Goal: Information Seeking & Learning: Learn about a topic

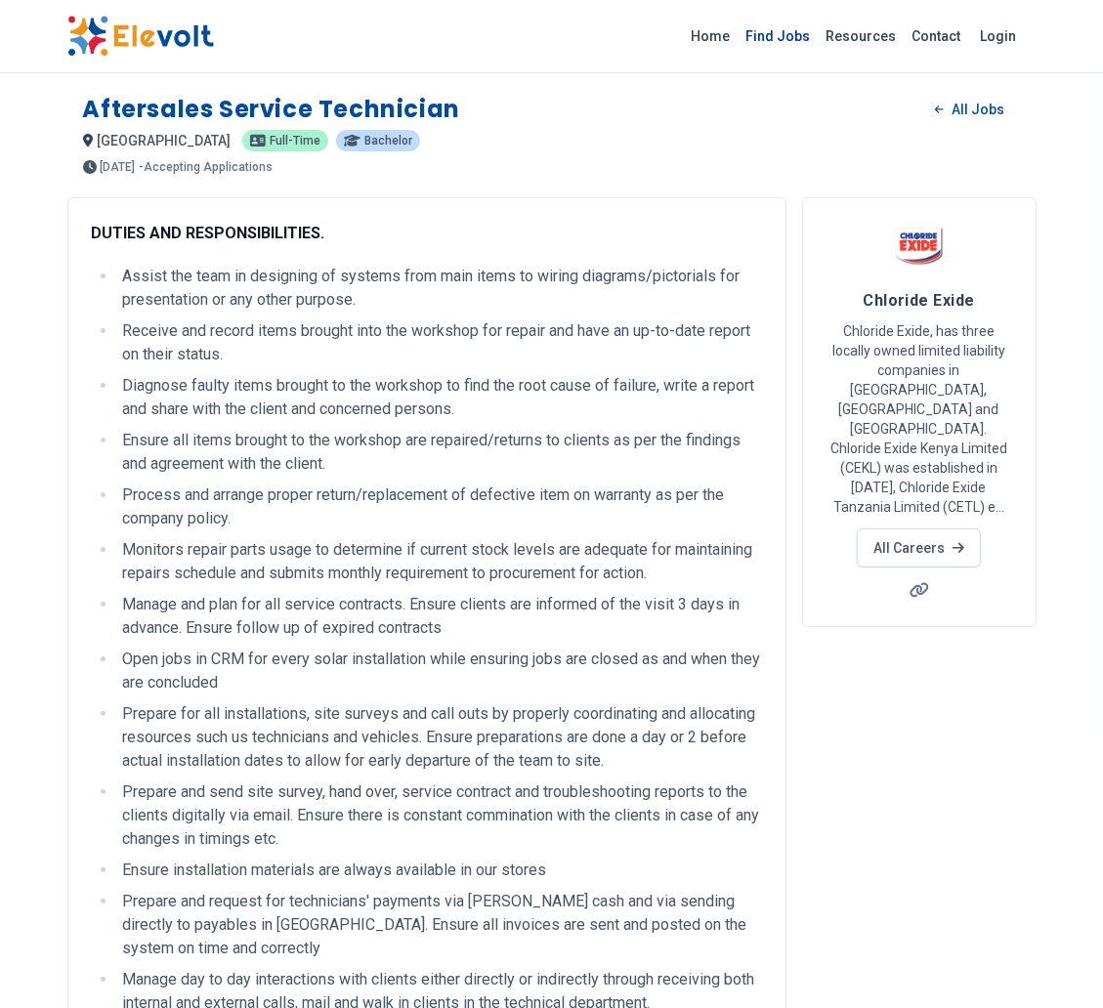
click at [781, 39] on link "Find Jobs" at bounding box center [779, 36] width 80 height 31
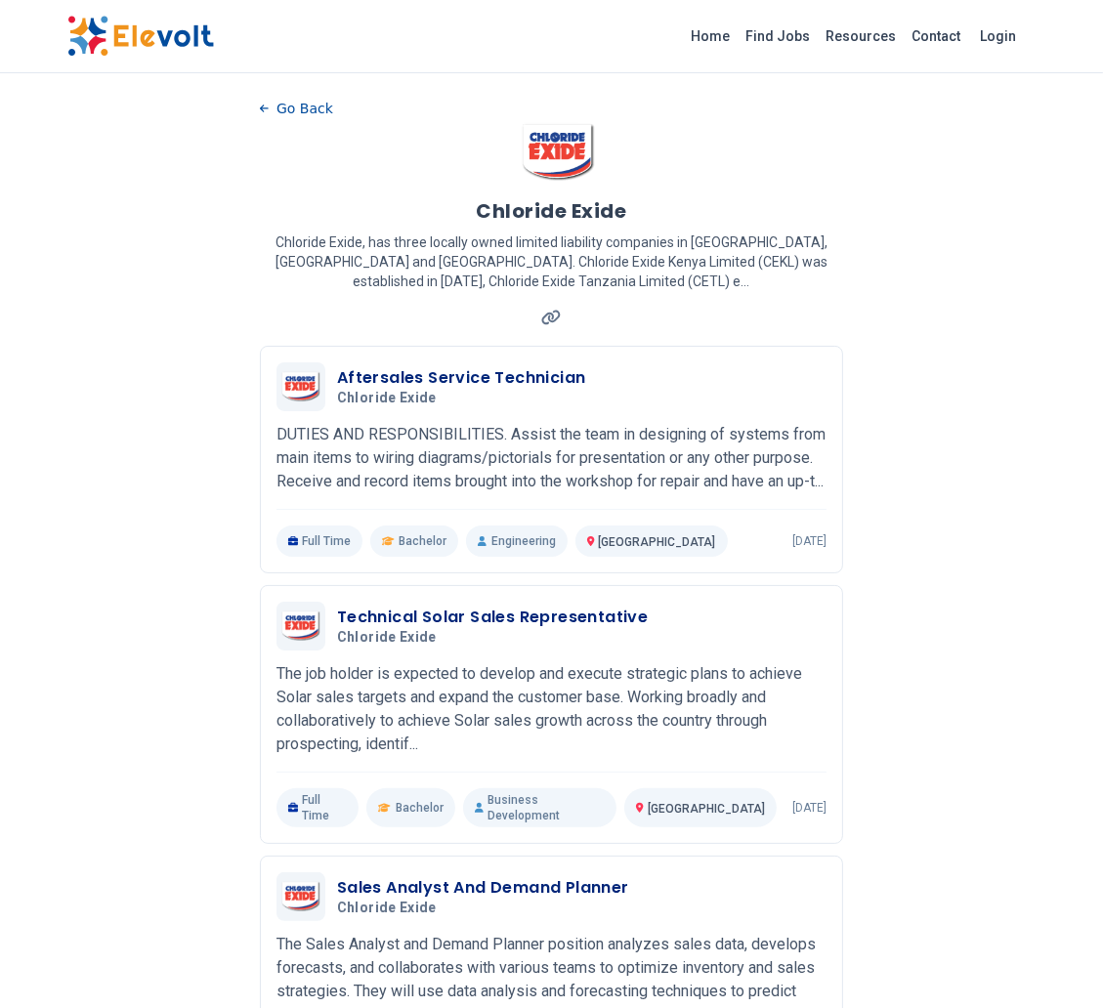
click at [556, 305] on link at bounding box center [550, 318] width 27 height 26
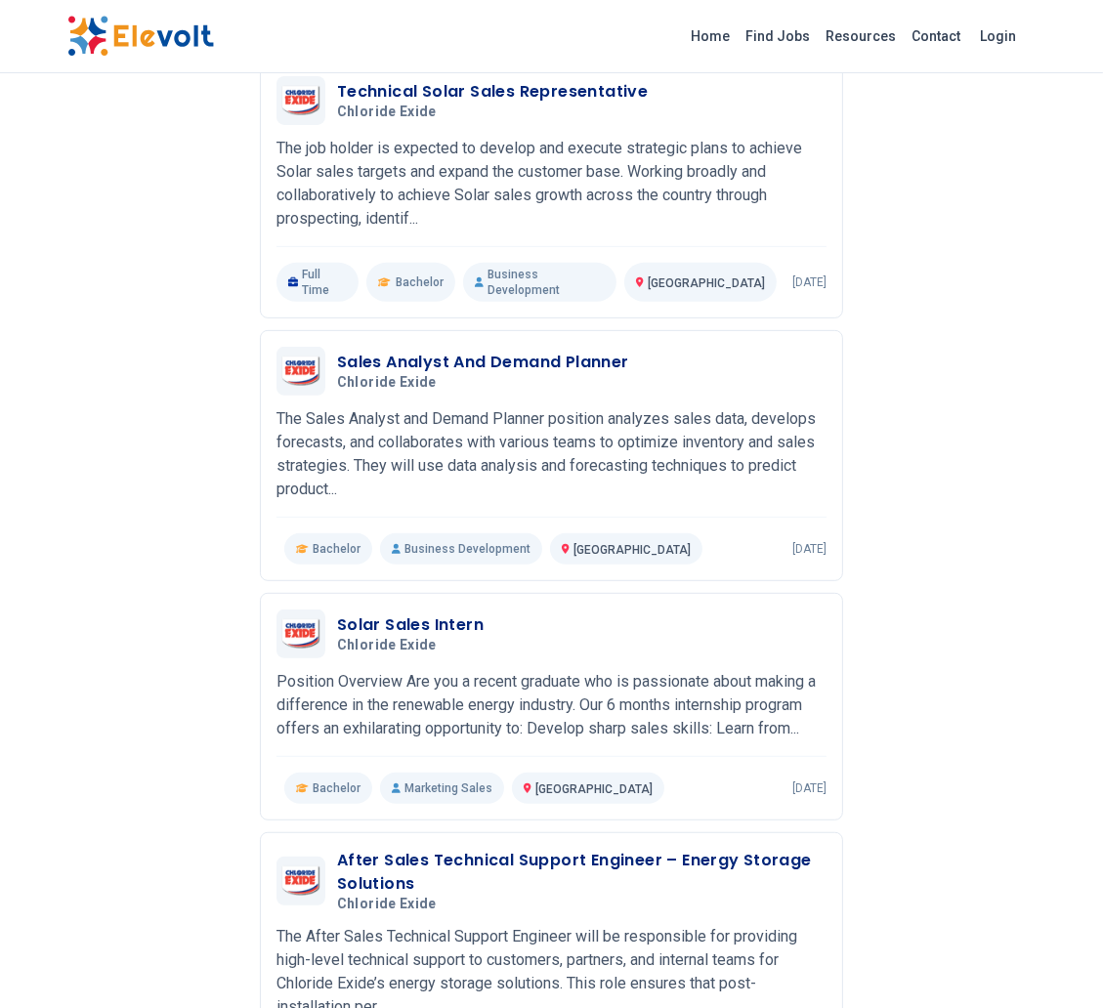
scroll to position [534, 0]
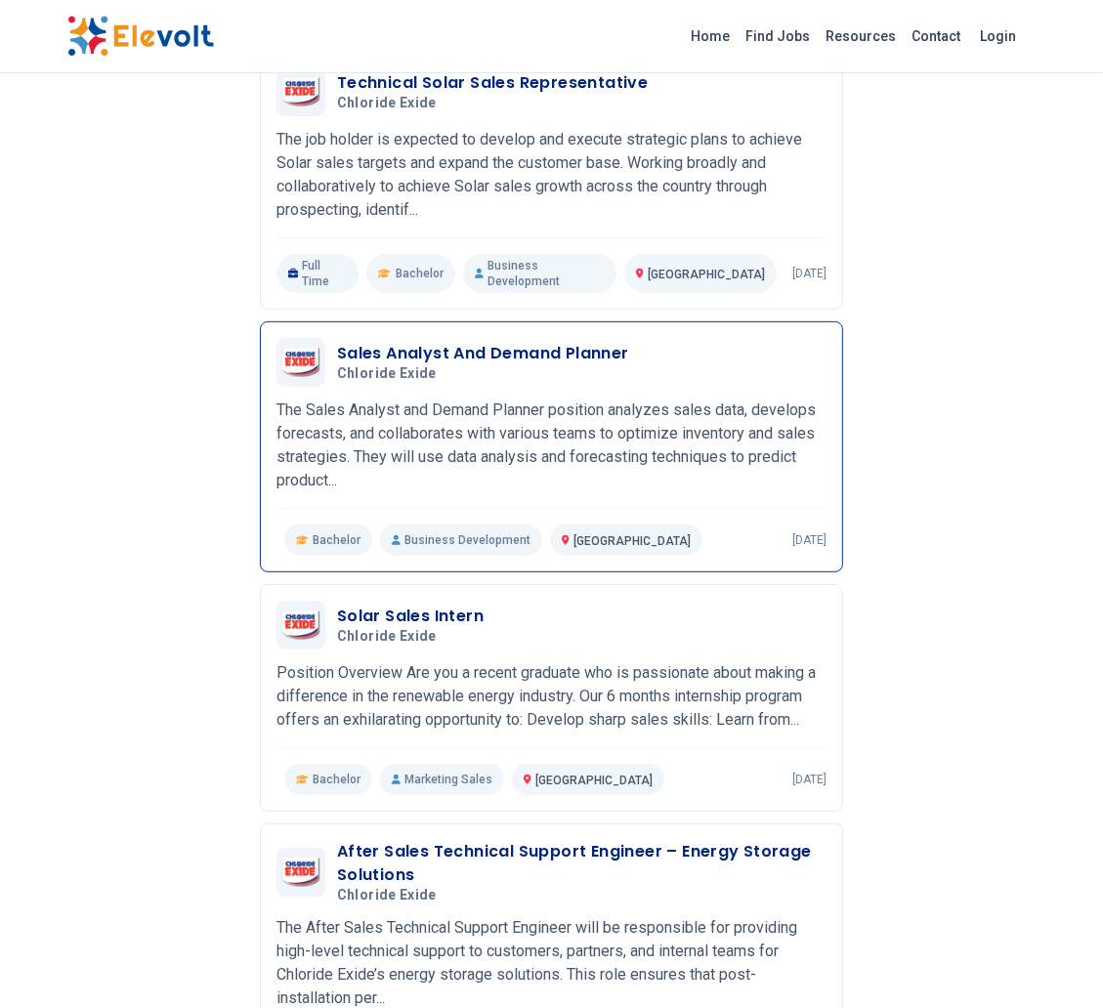
click at [483, 365] on h3 "Sales Analyst And Demand Planner" at bounding box center [483, 353] width 292 height 23
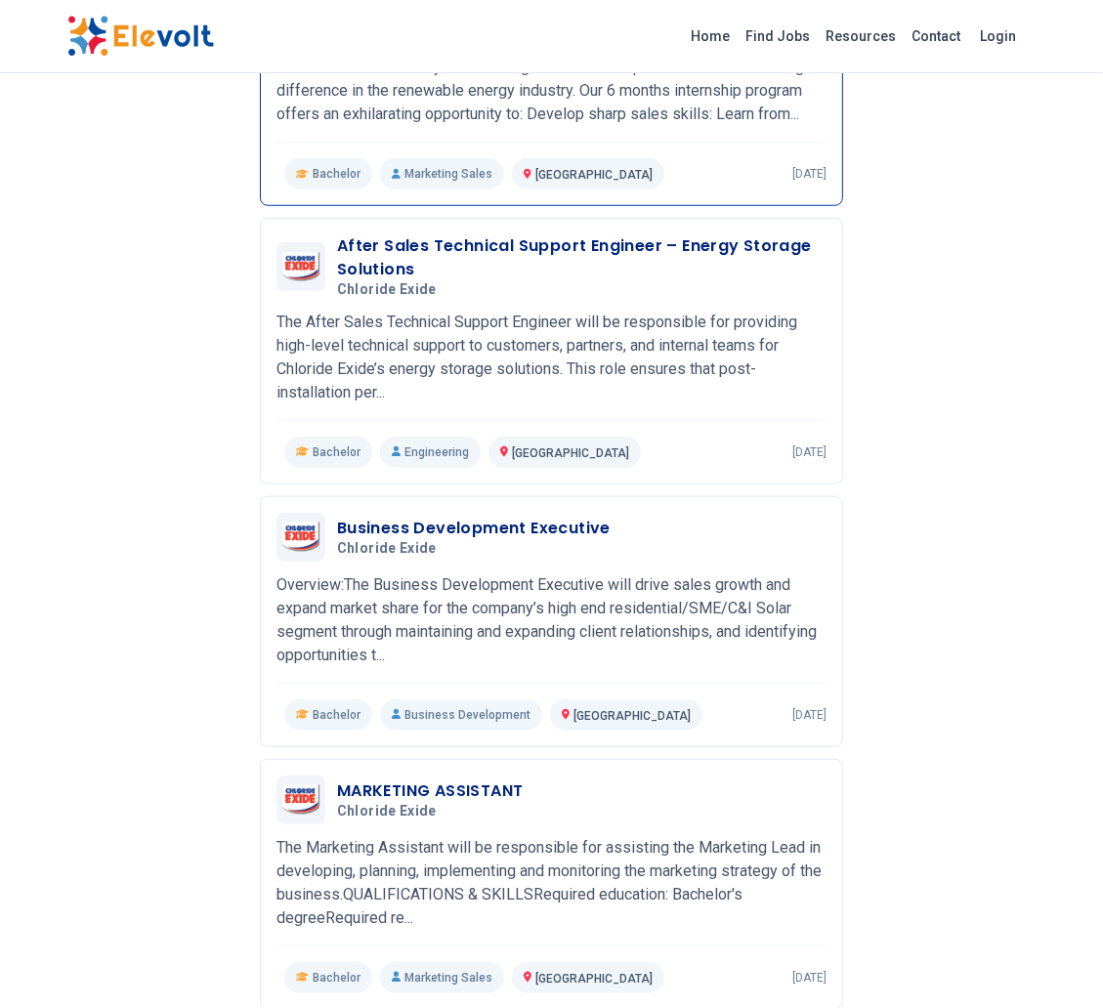
scroll to position [1141, 0]
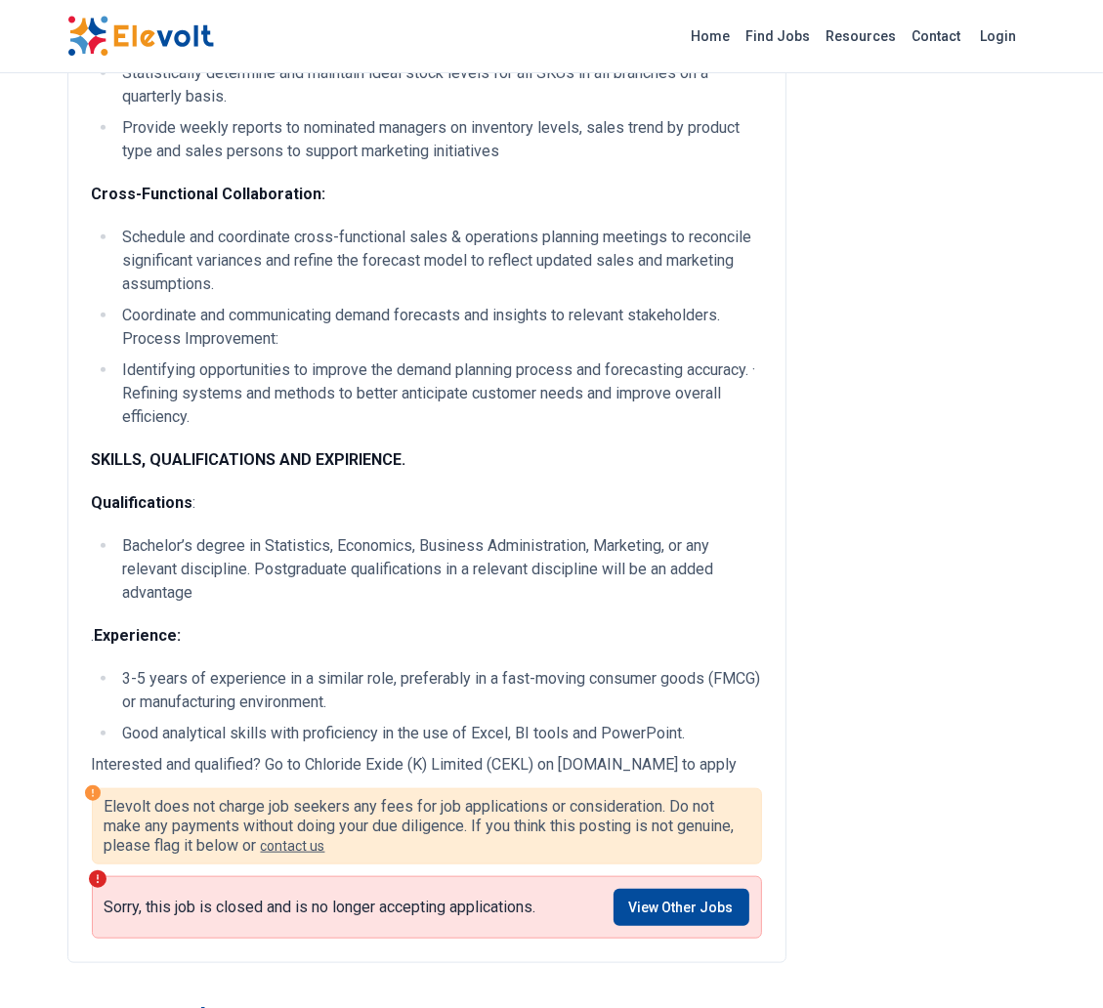
scroll to position [1026, 0]
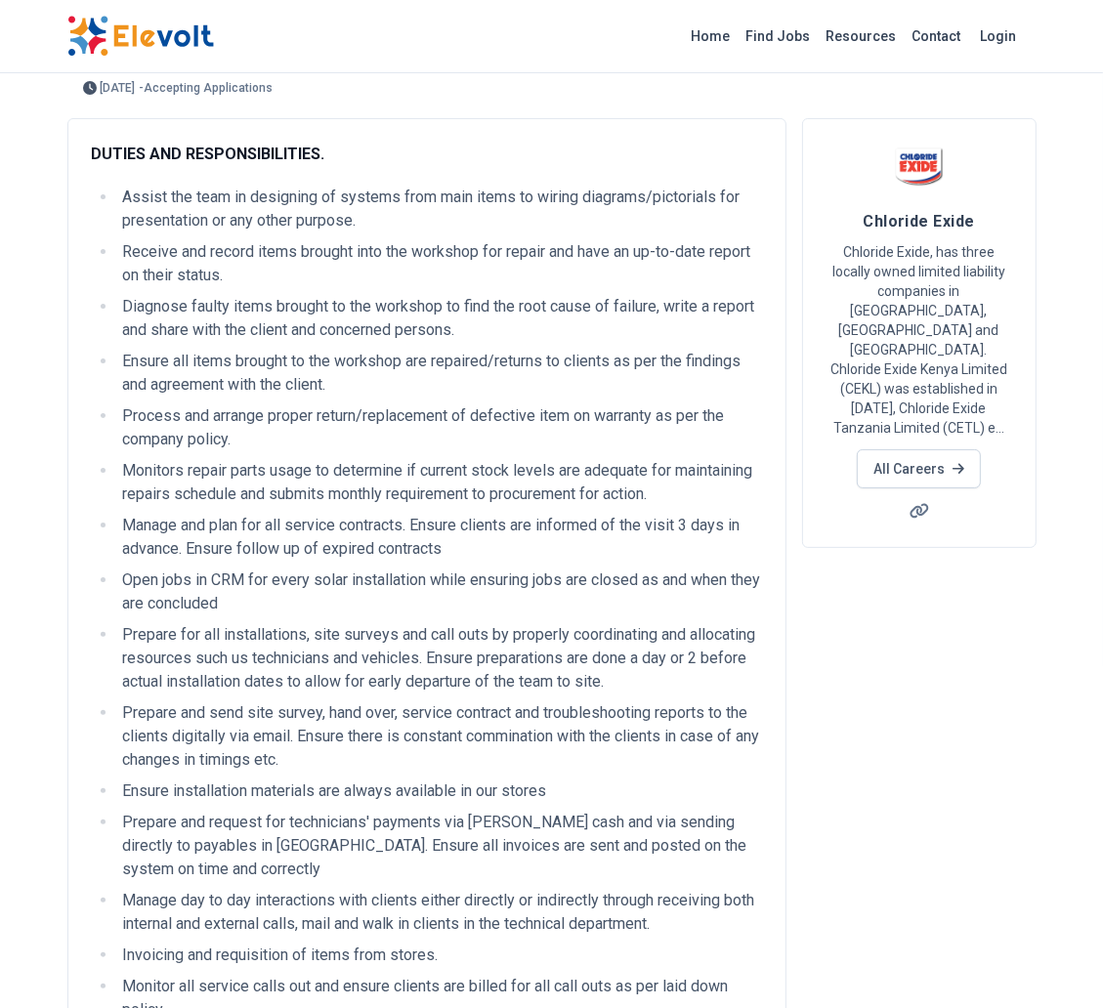
scroll to position [77, 0]
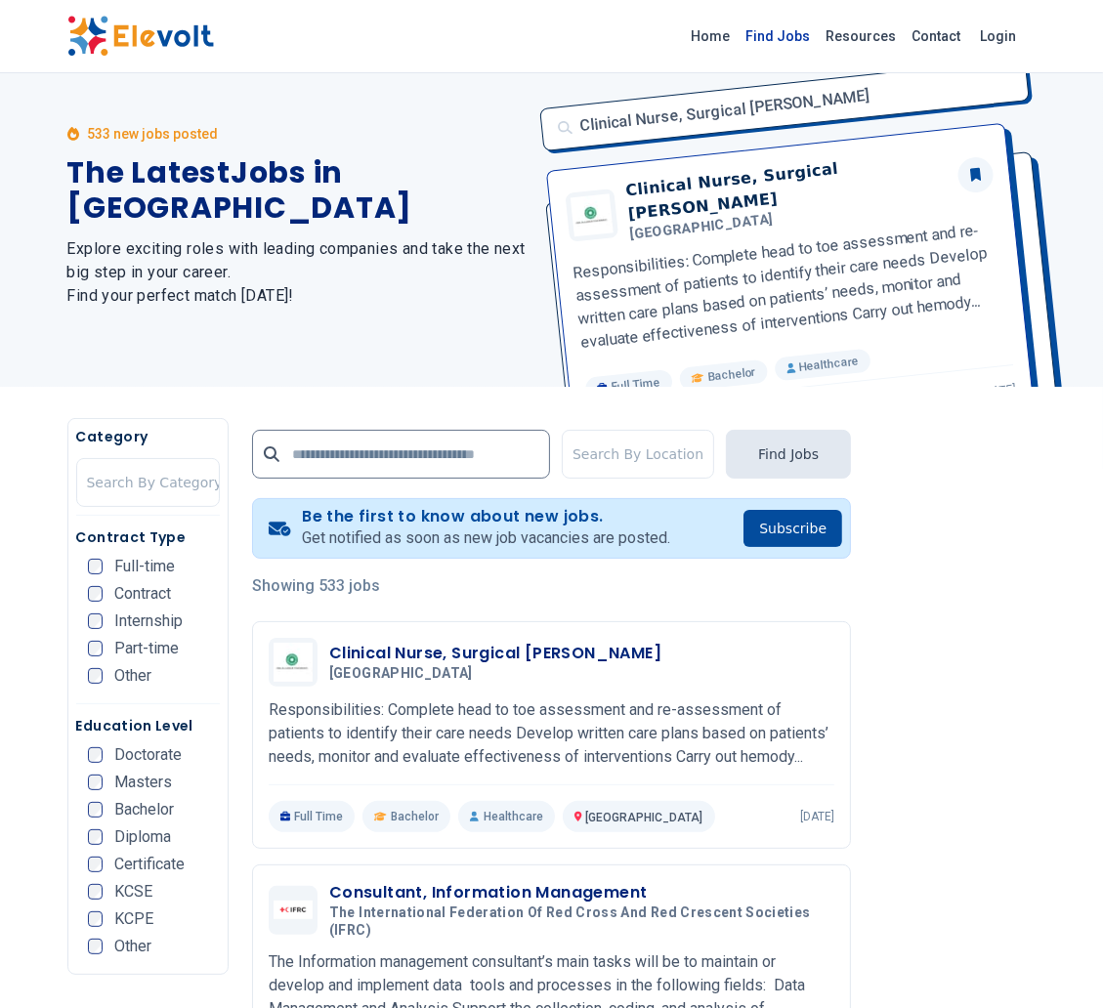
click at [802, 31] on link "Find Jobs" at bounding box center [779, 36] width 80 height 31
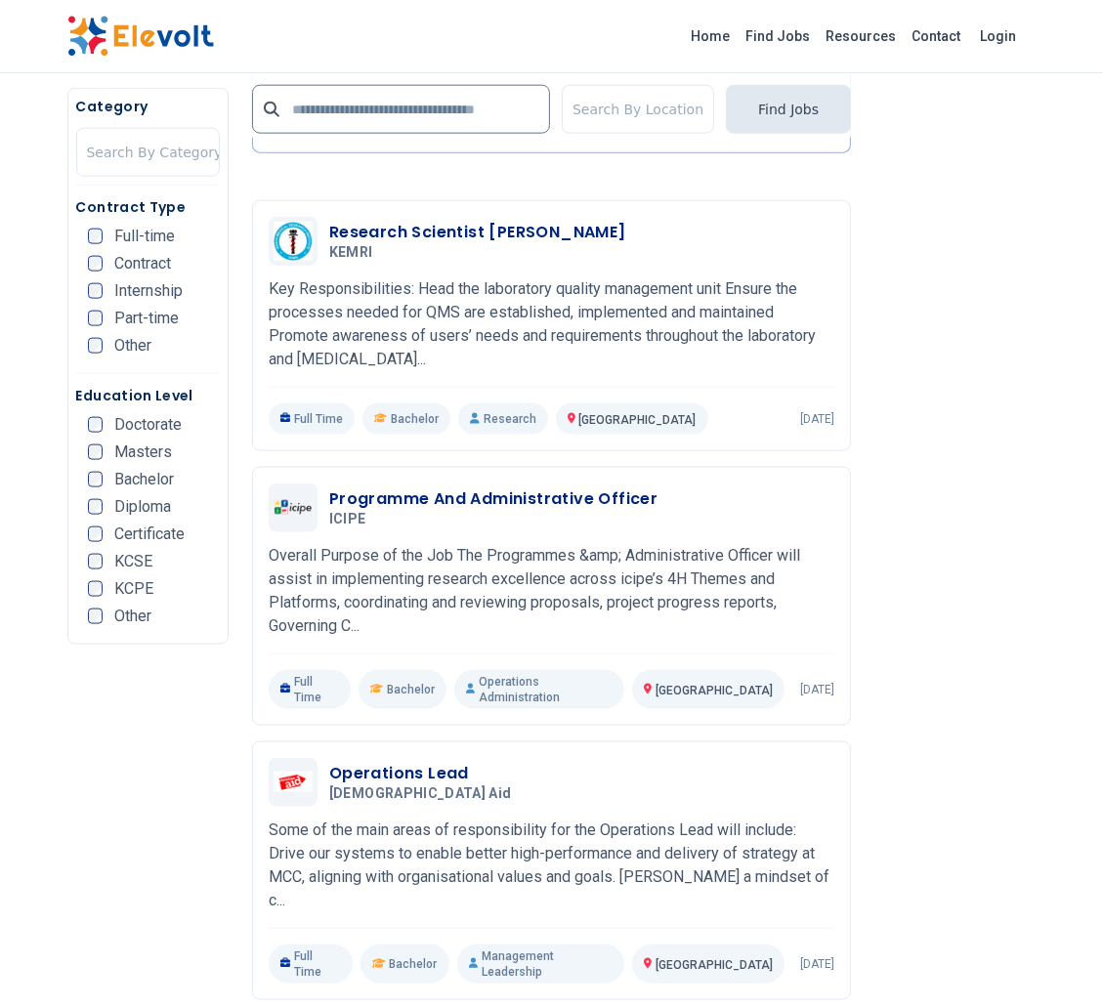
scroll to position [1792, 0]
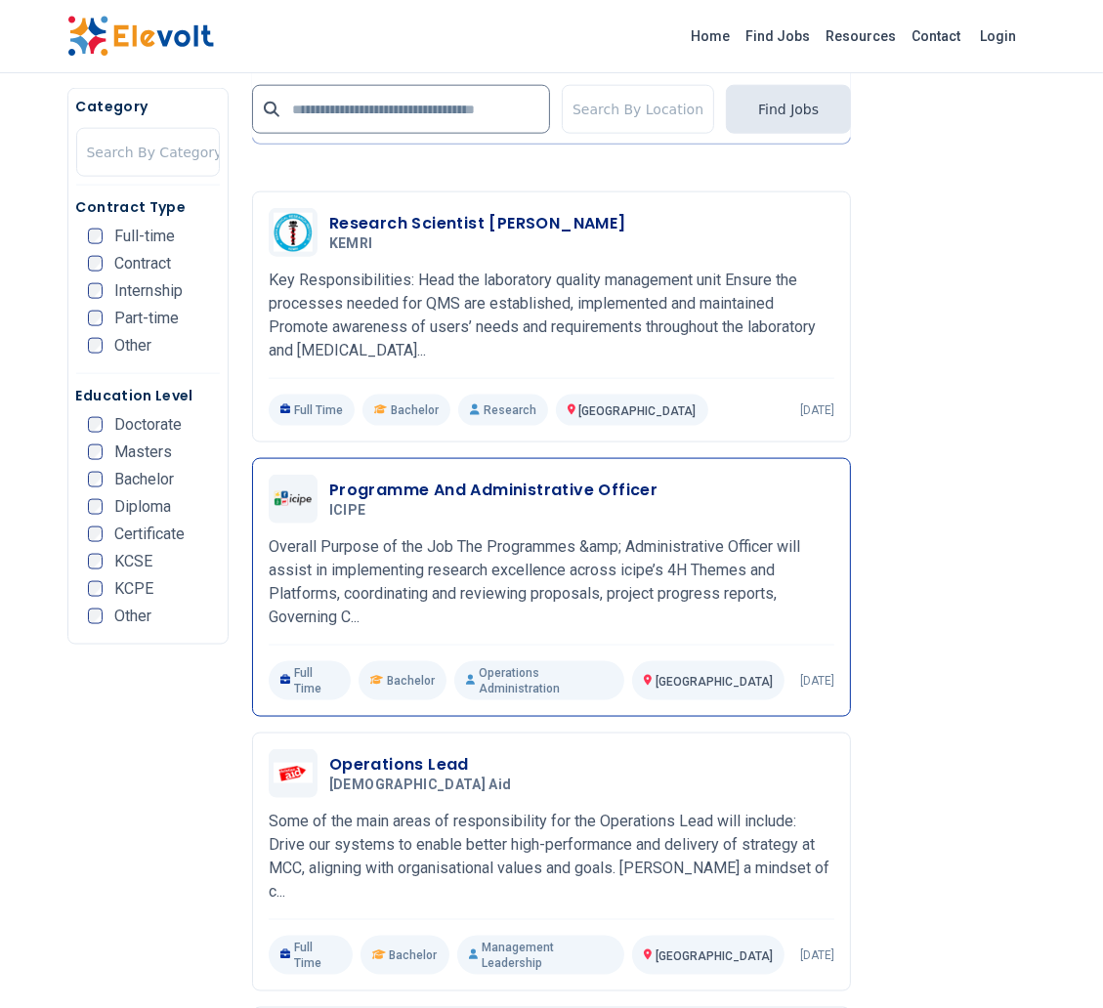
click at [549, 479] on h3 "Programme And Administrative Officer" at bounding box center [493, 490] width 328 height 23
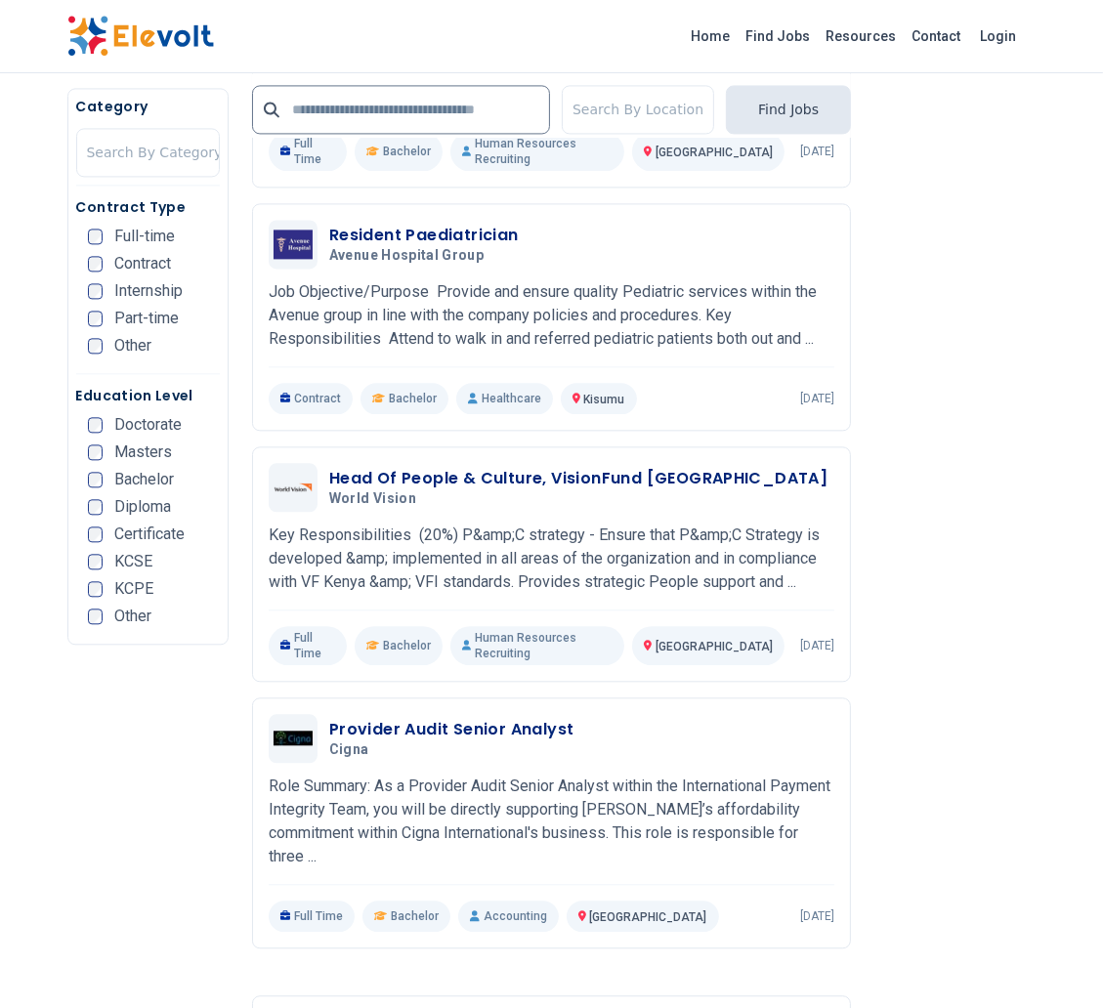
scroll to position [3313, 0]
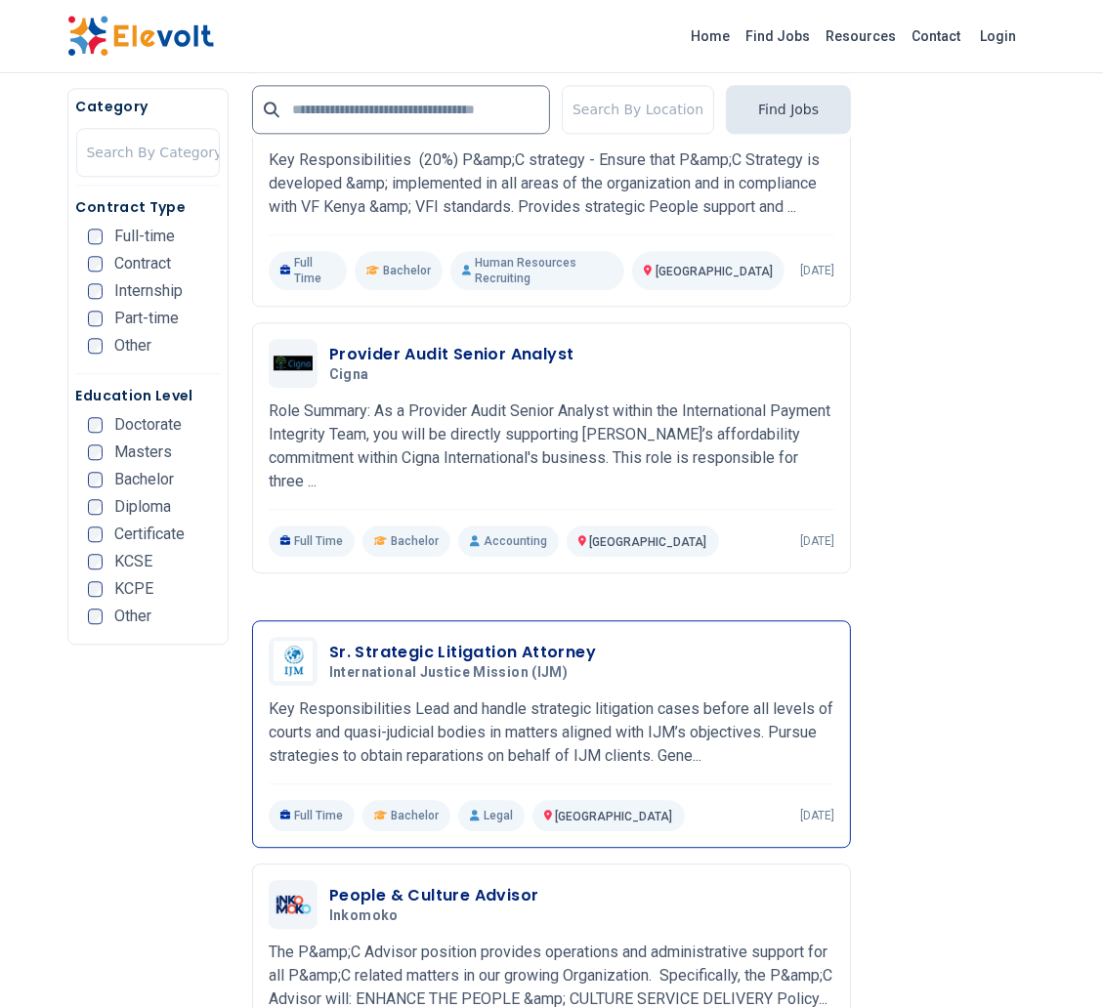
click at [391, 641] on h3 "Sr. Strategic Litigation Attorney" at bounding box center [462, 652] width 267 height 23
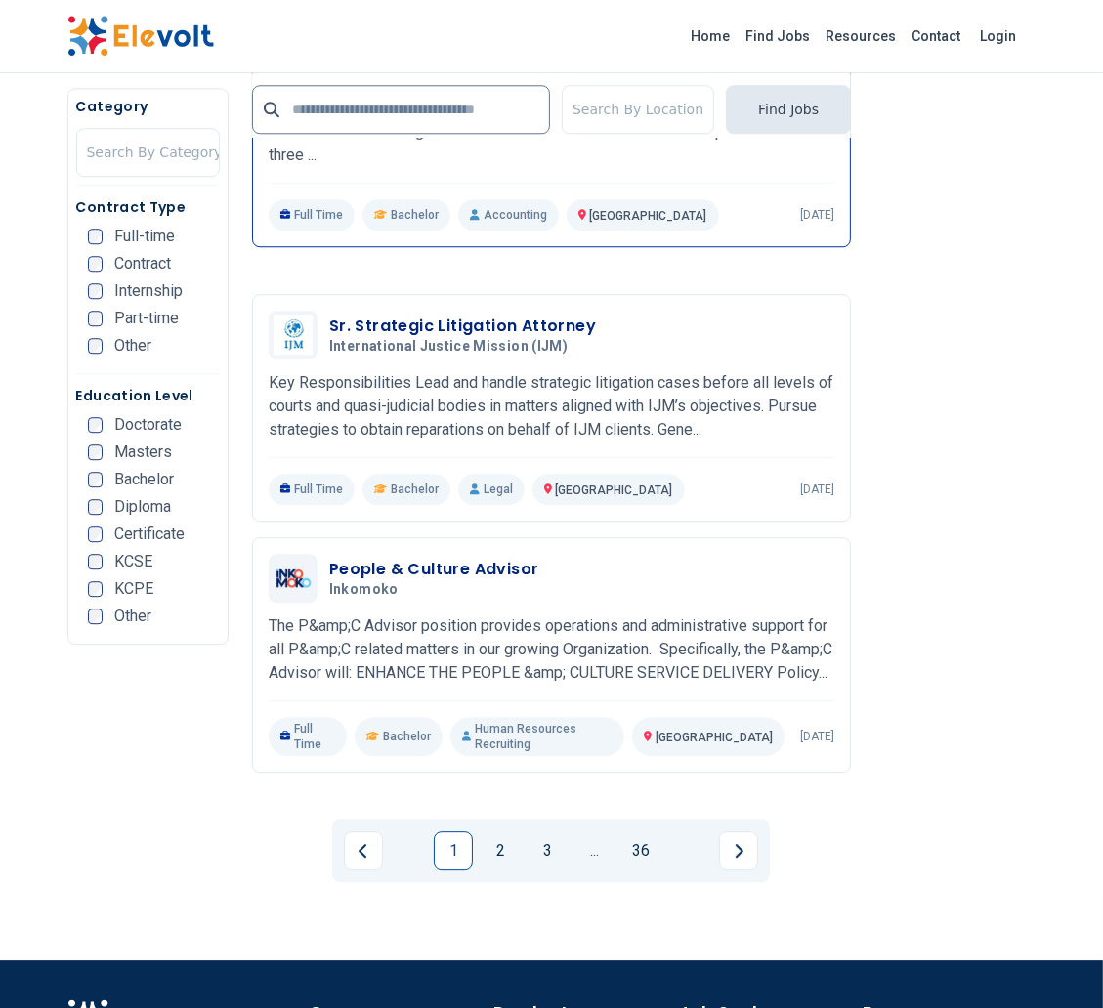
scroll to position [3824, 0]
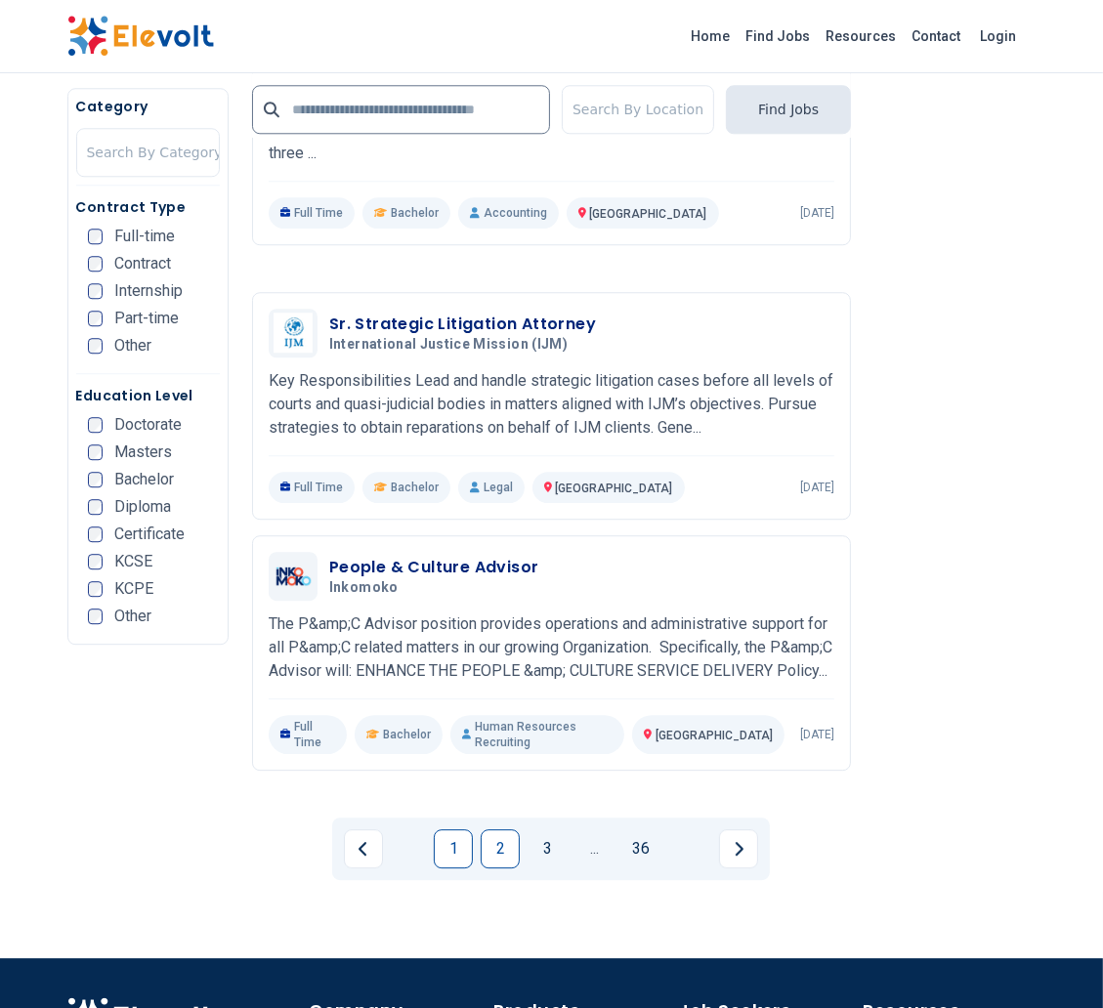
click at [497, 829] on link "2" at bounding box center [500, 848] width 39 height 39
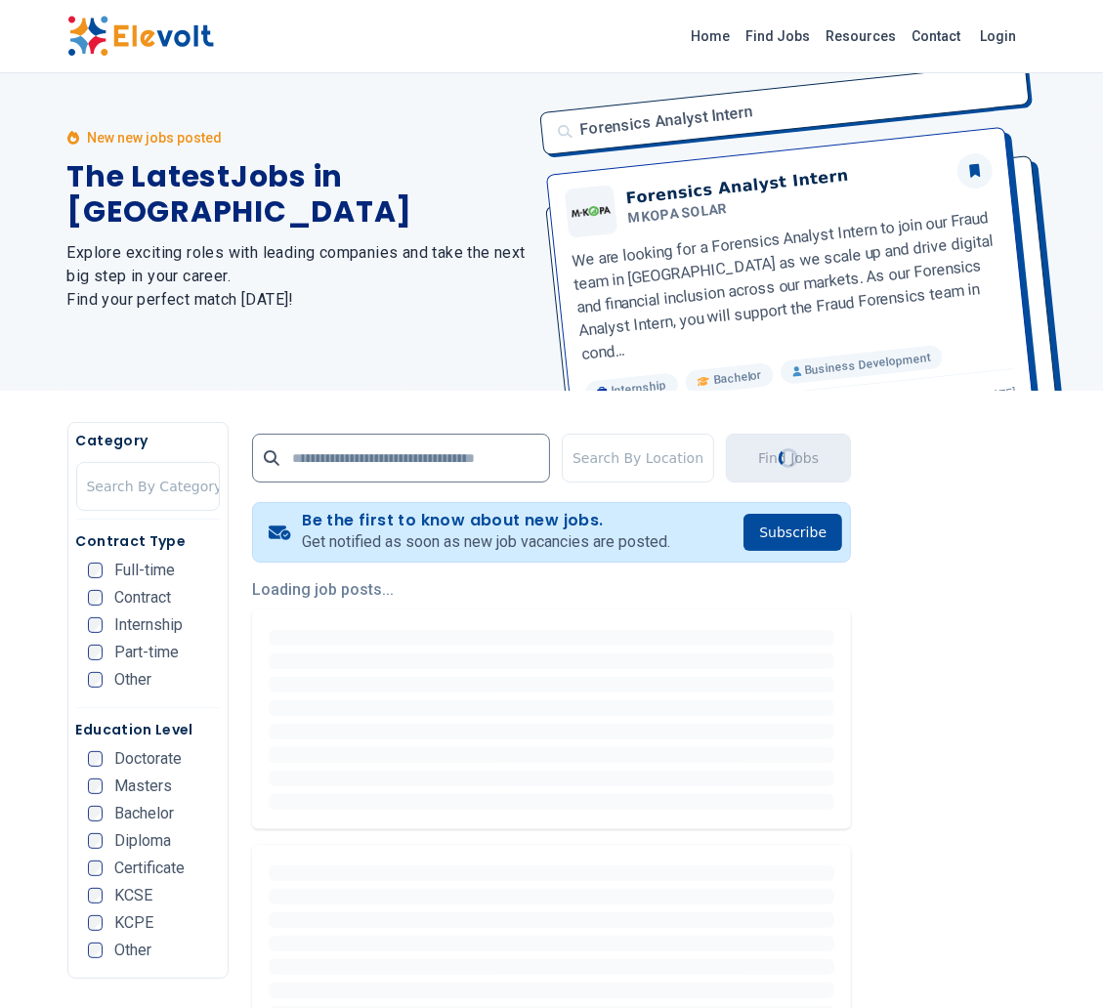
scroll to position [0, 0]
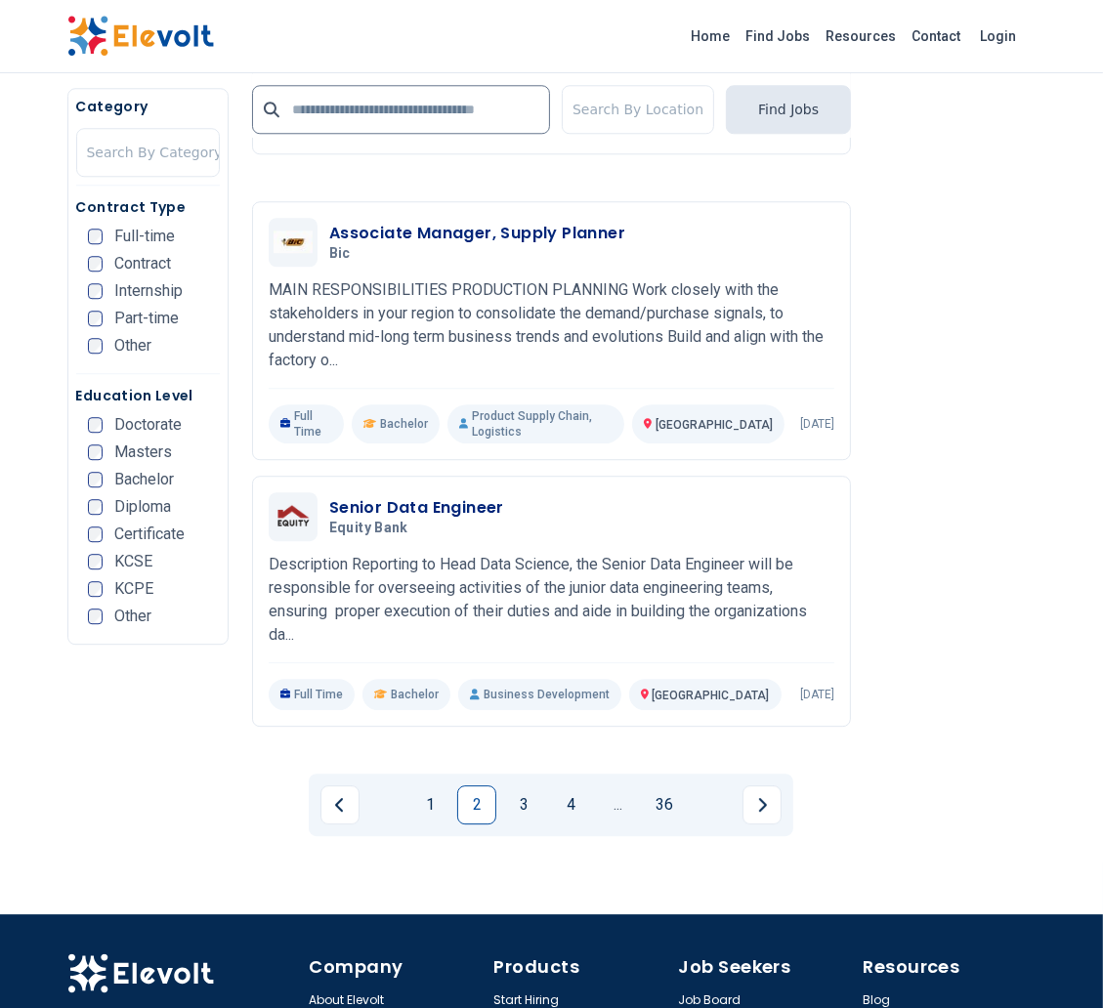
scroll to position [3855, 0]
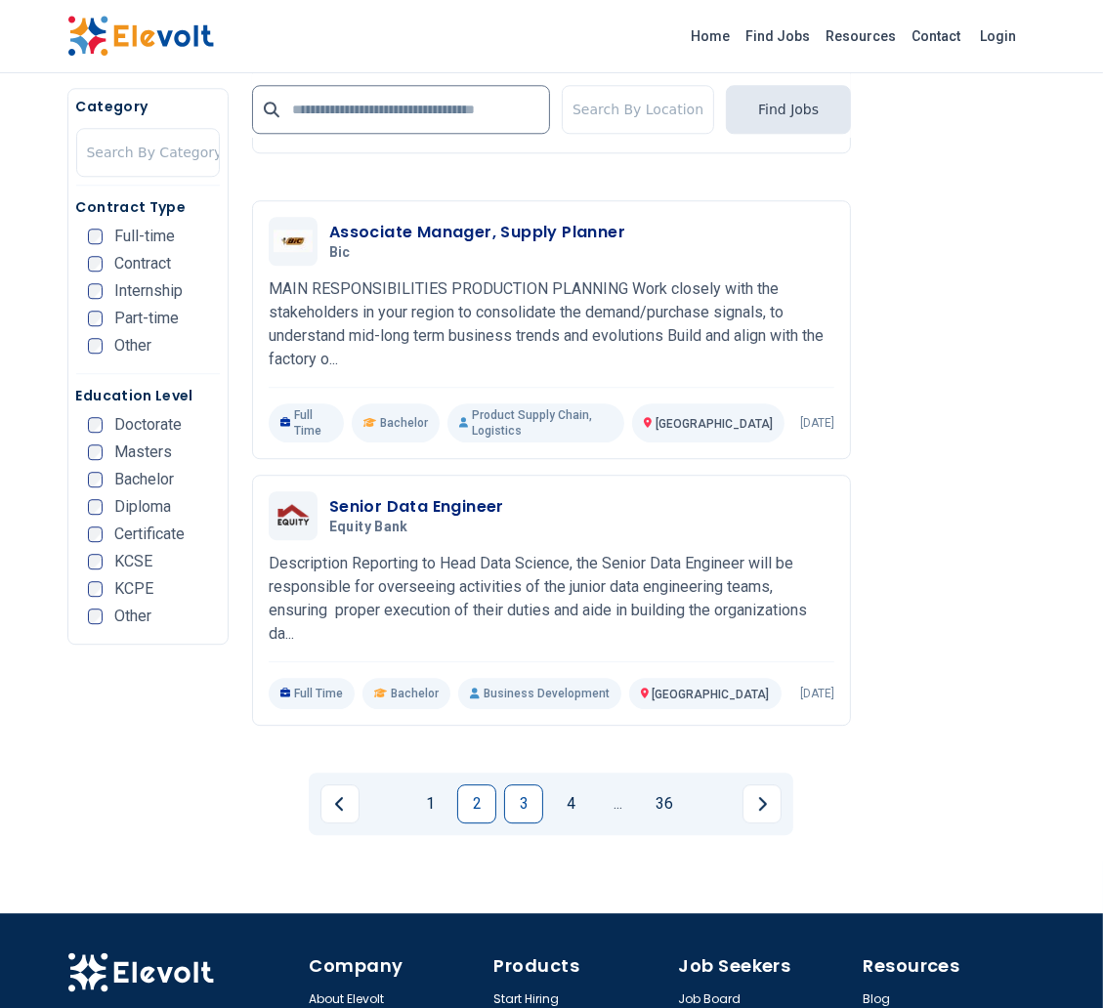
click at [527, 784] on link "3" at bounding box center [523, 803] width 39 height 39
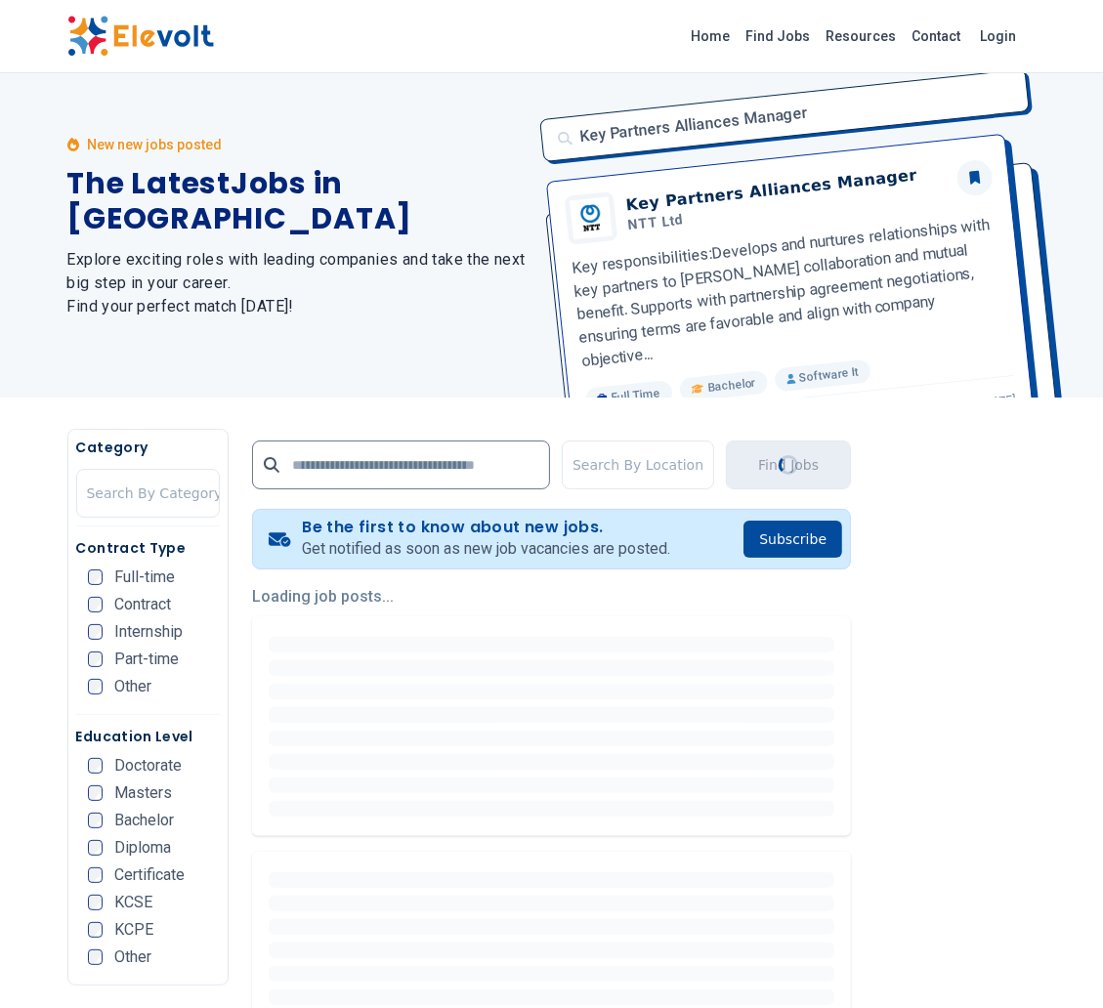
scroll to position [0, 0]
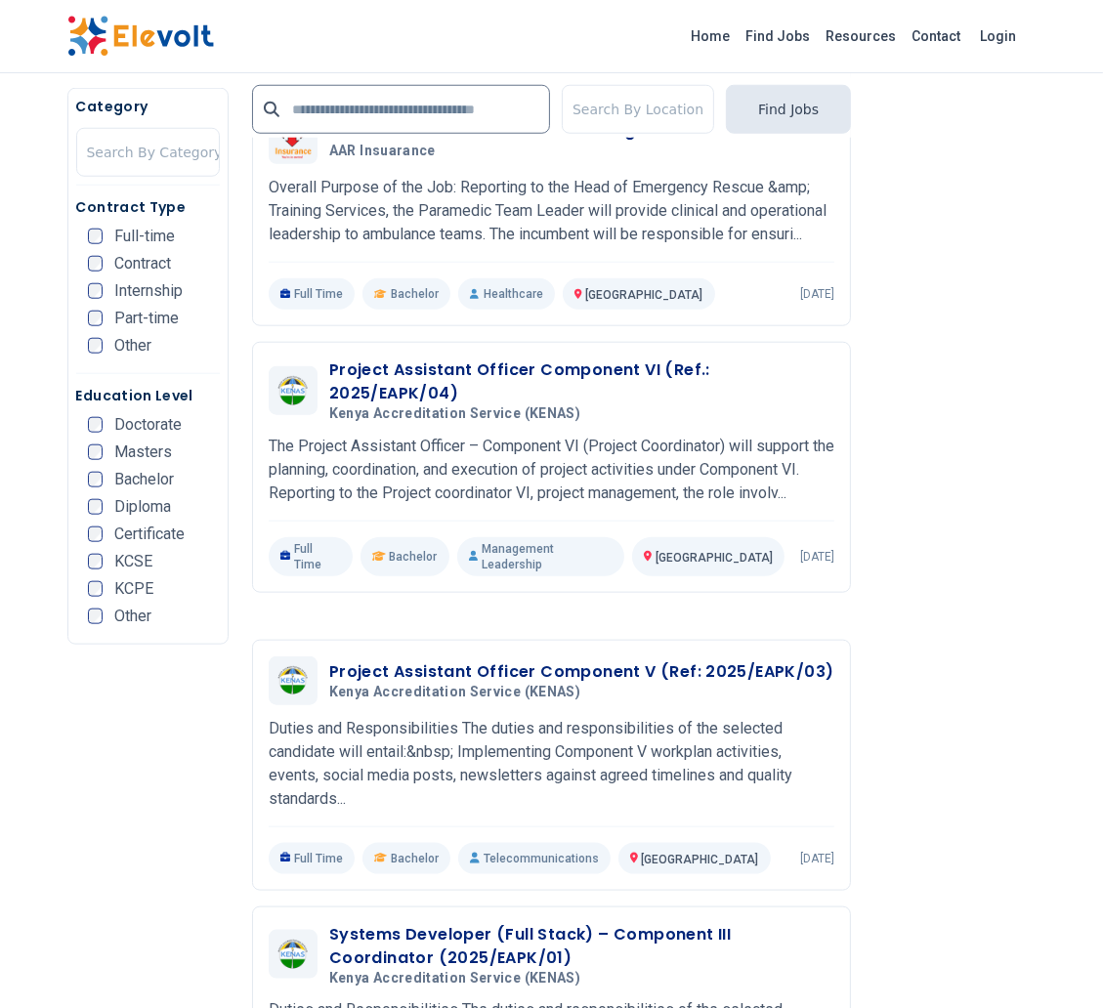
scroll to position [1329, 0]
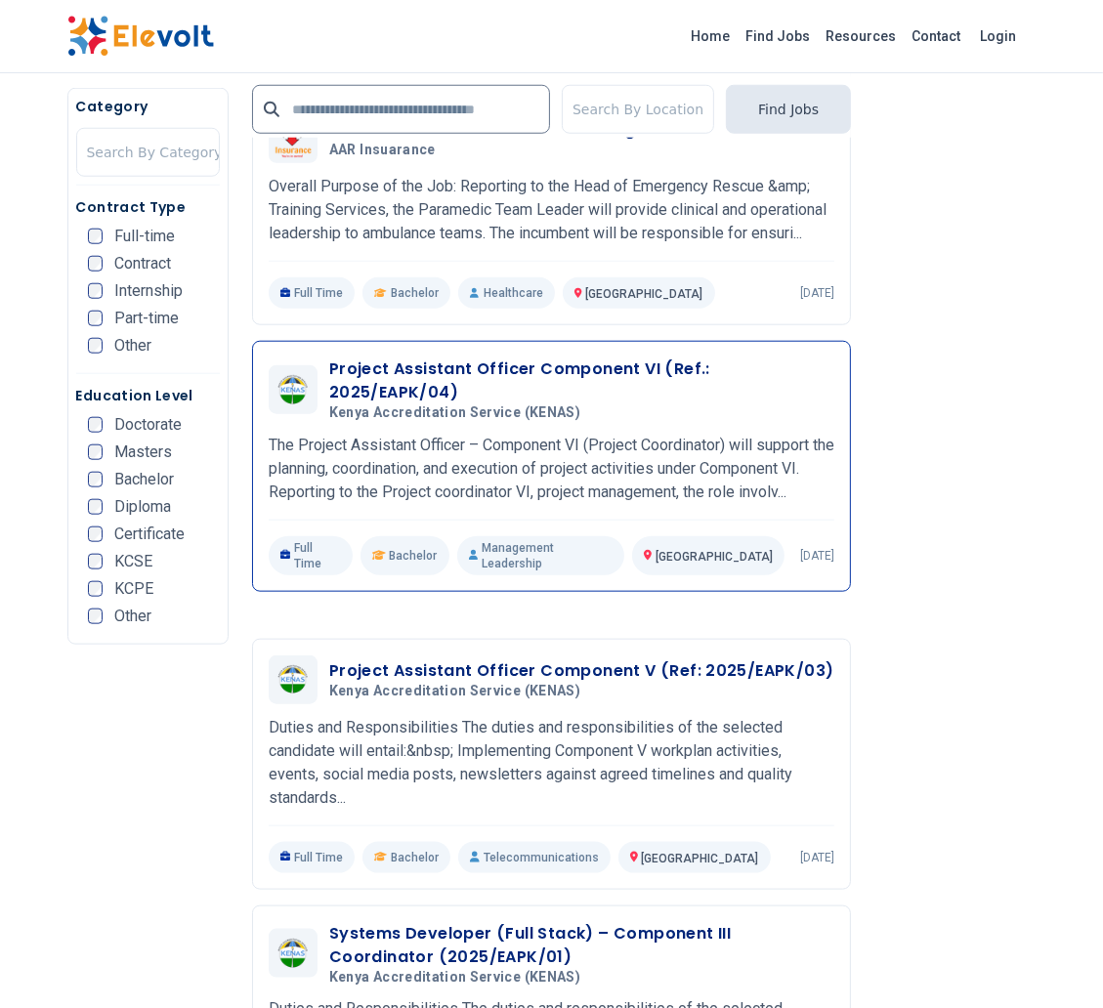
click at [800, 381] on div "Project Assistant Officer Component VI (Ref.: 2025/EAPK/04) Kenya Accreditation…" at bounding box center [551, 466] width 599 height 251
click at [810, 390] on h3 "Project Assistant Officer Component VI (Ref.: 2025/EAPK/04)" at bounding box center [581, 381] width 505 height 47
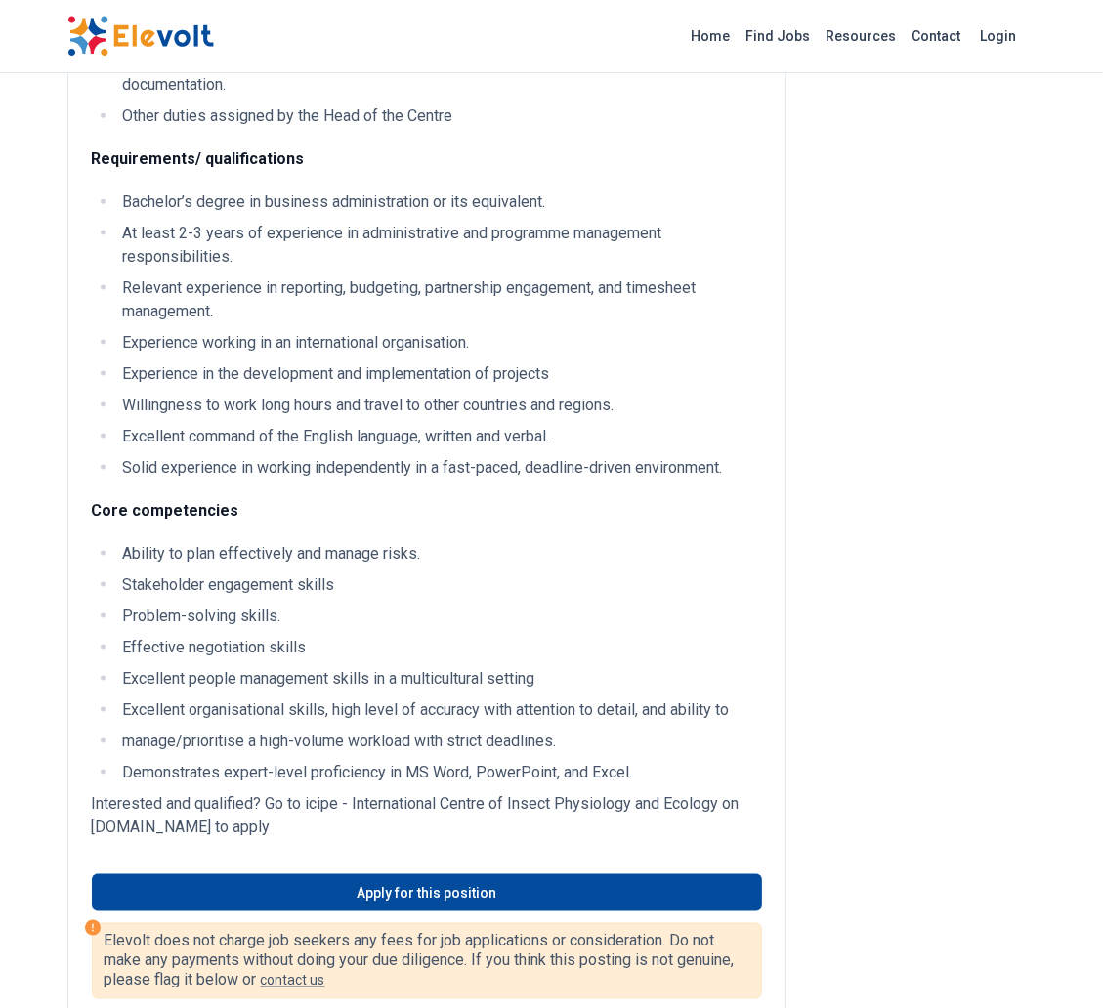
scroll to position [1857, 0]
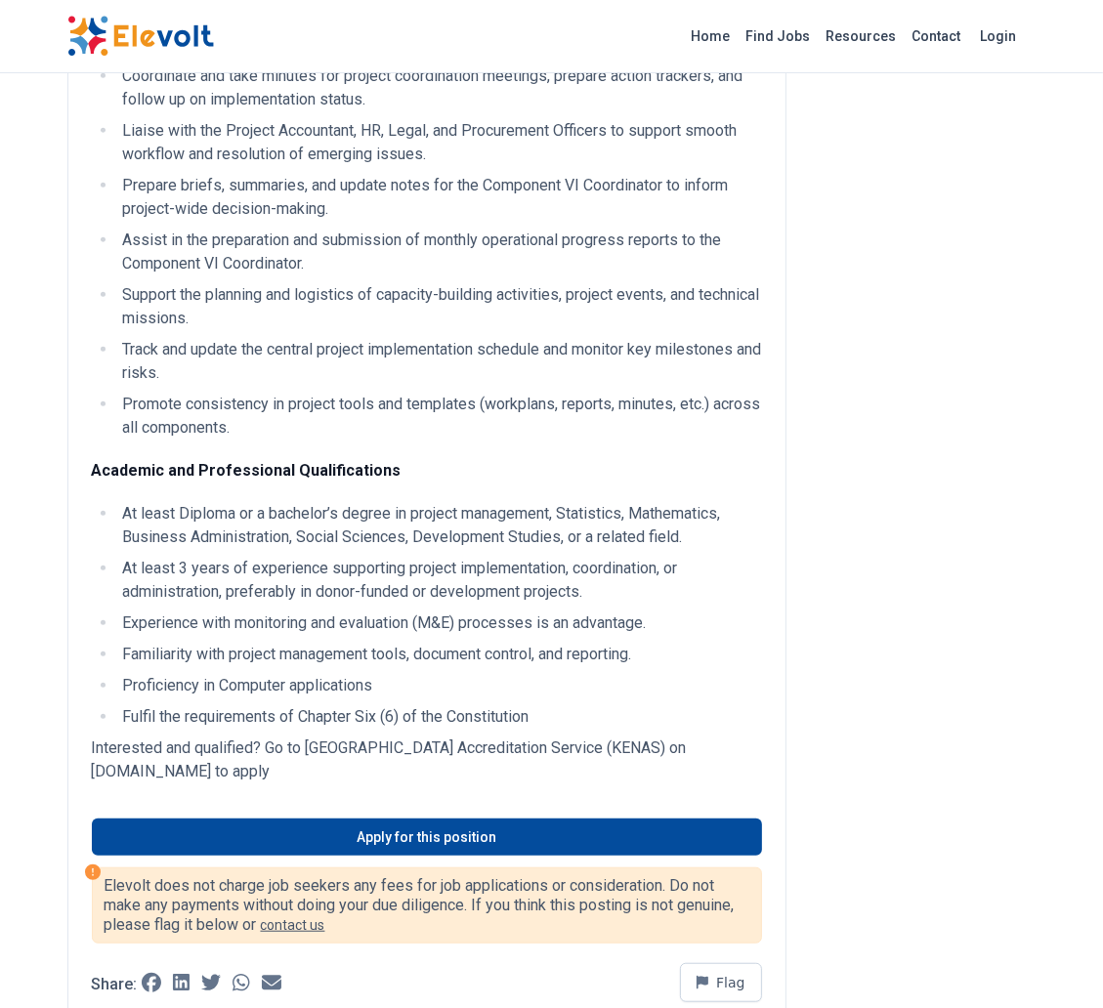
scroll to position [628, 0]
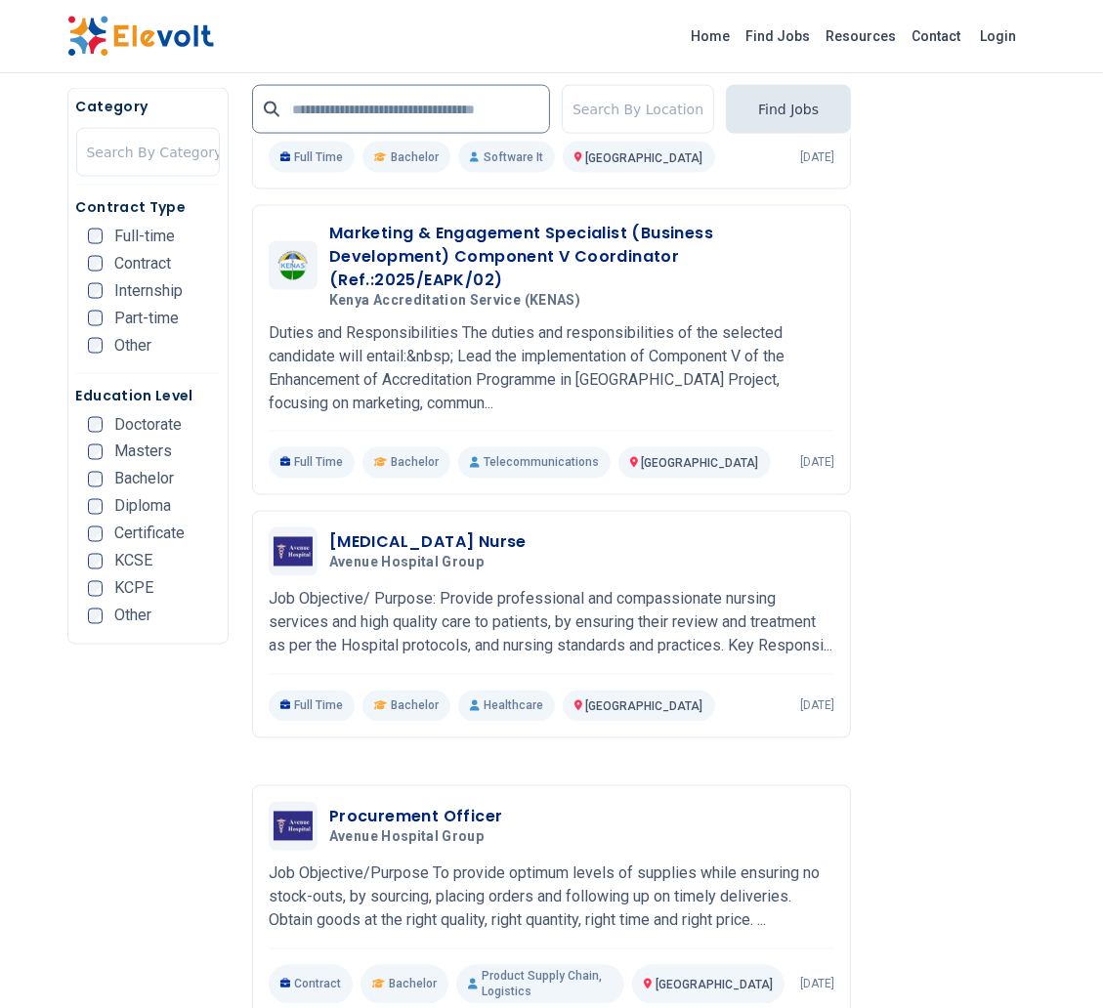
scroll to position [2307, 0]
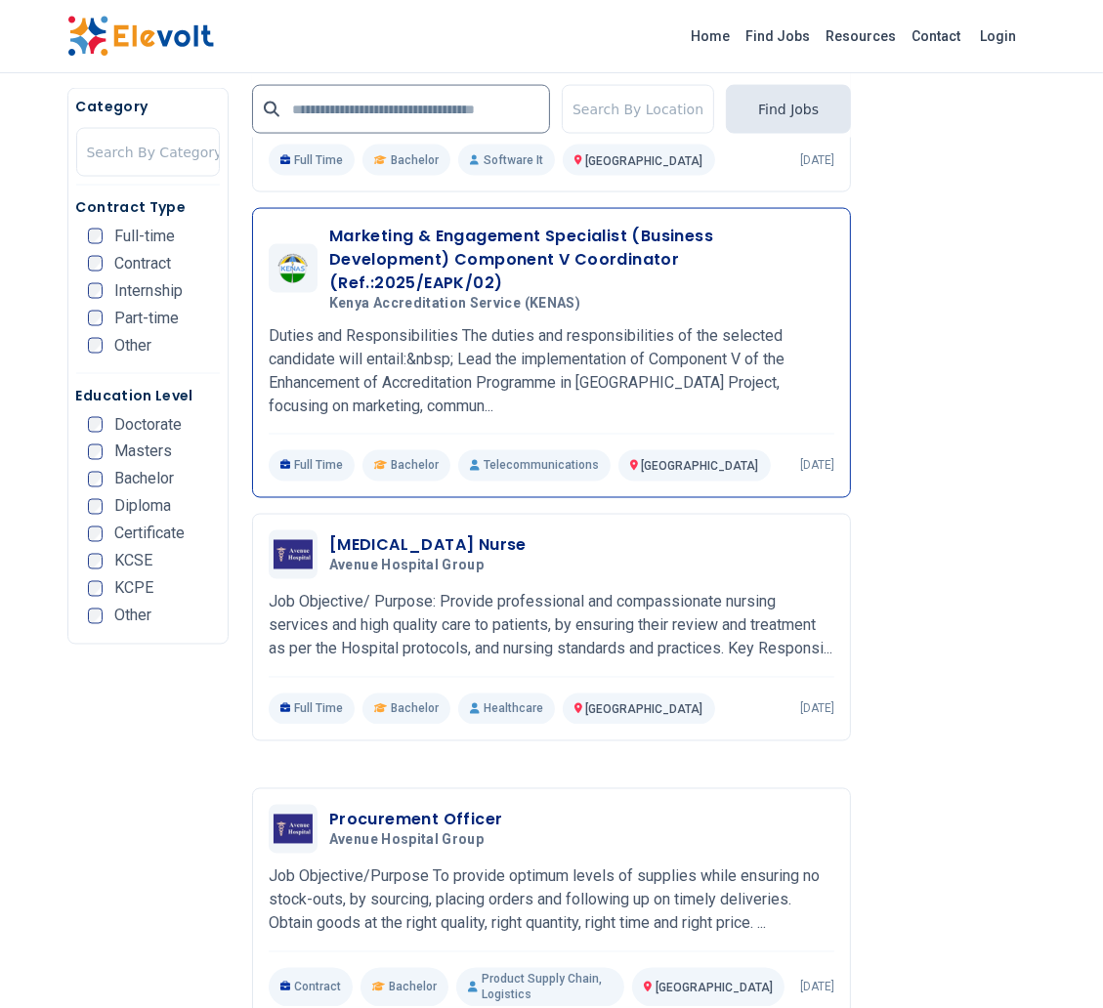
click at [531, 238] on h3 "Marketing & Engagement Specialist (Business Development) Component V Coordinato…" at bounding box center [581, 260] width 505 height 70
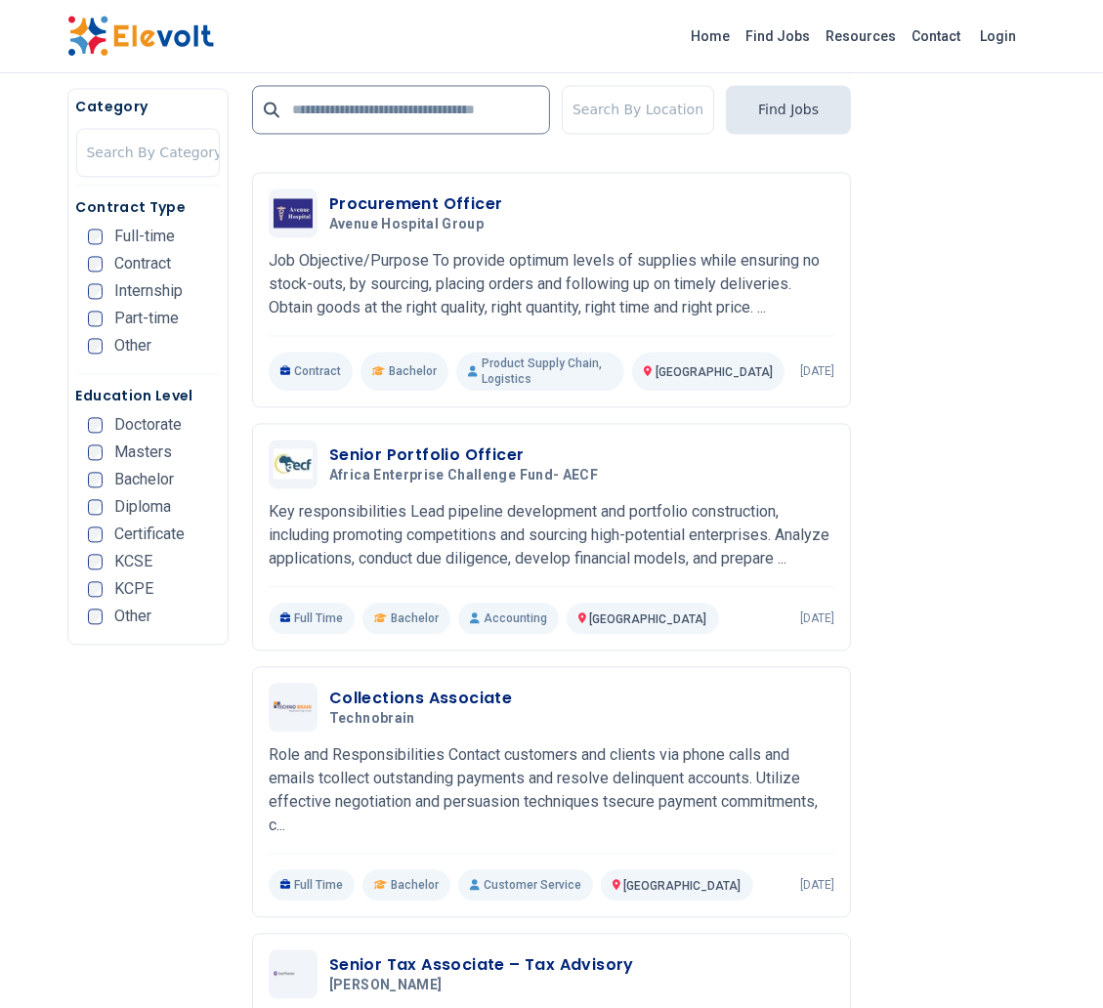
scroll to position [2926, 0]
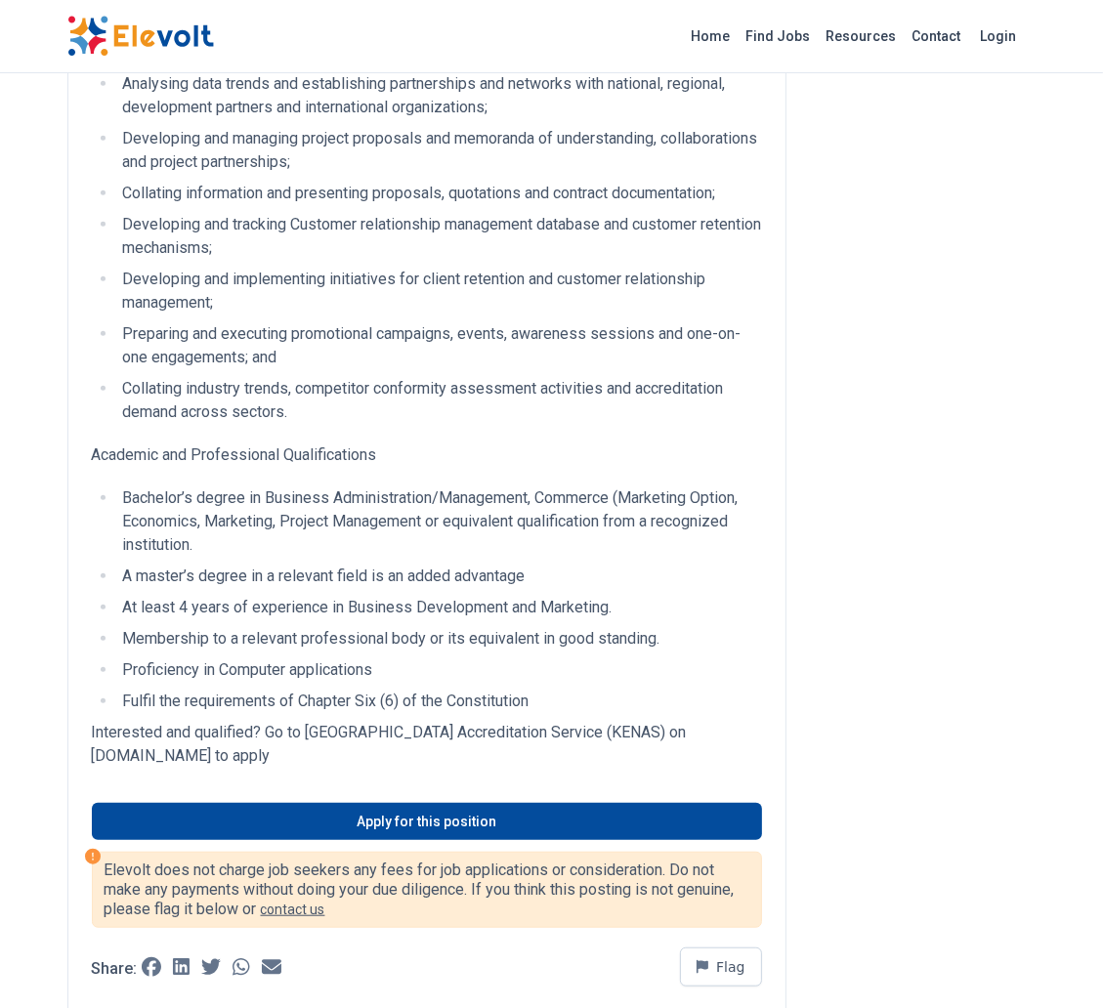
scroll to position [798, 0]
